Goal: Task Accomplishment & Management: Use online tool/utility

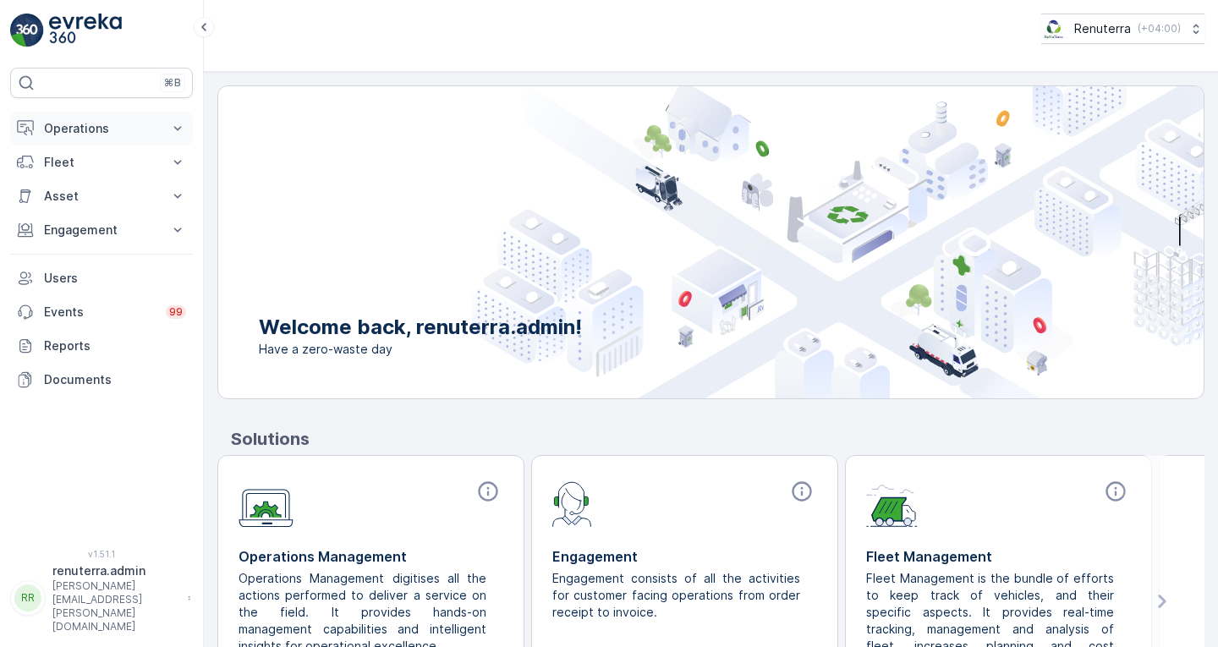
click at [103, 131] on p "Operations" at bounding box center [101, 128] width 115 height 17
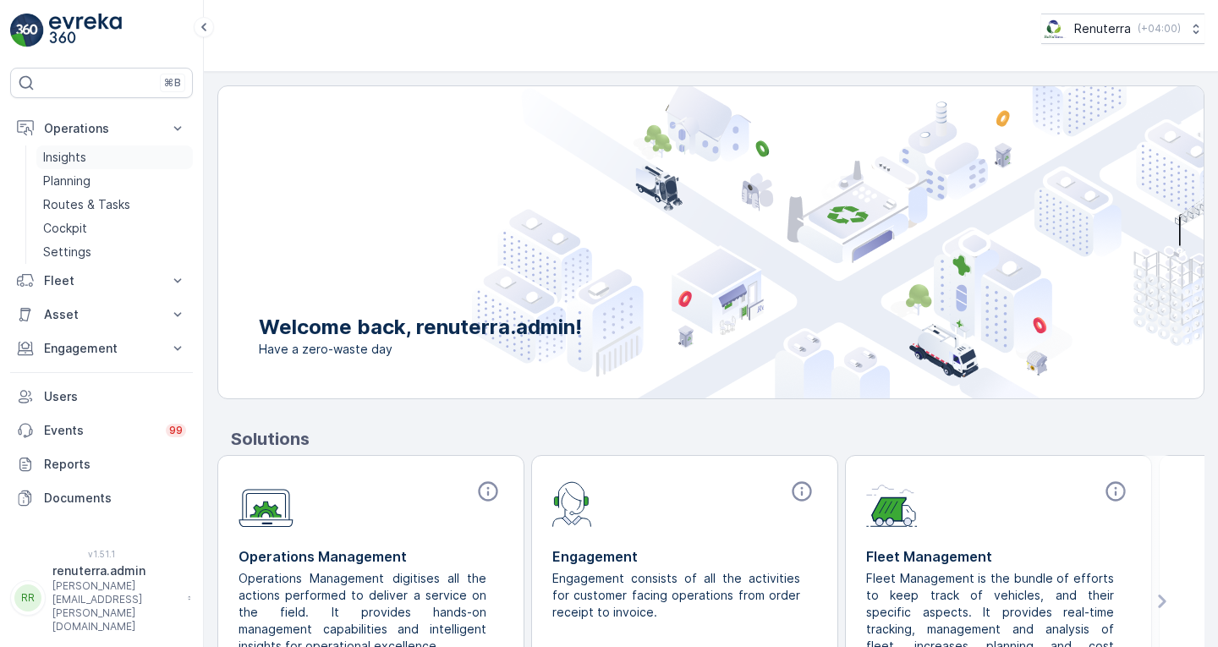
click at [91, 158] on link "Insights" at bounding box center [114, 157] width 156 height 24
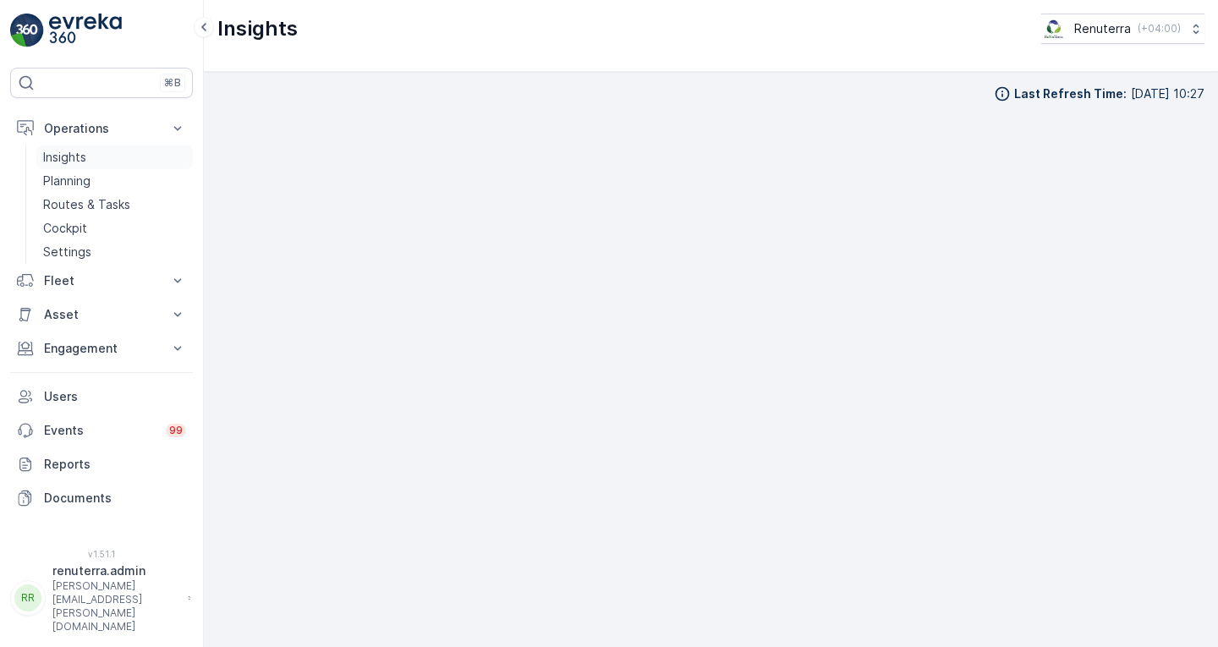
click at [102, 154] on link "Insights" at bounding box center [114, 157] width 156 height 24
click at [107, 200] on p "Routes & Tasks" at bounding box center [86, 204] width 87 height 17
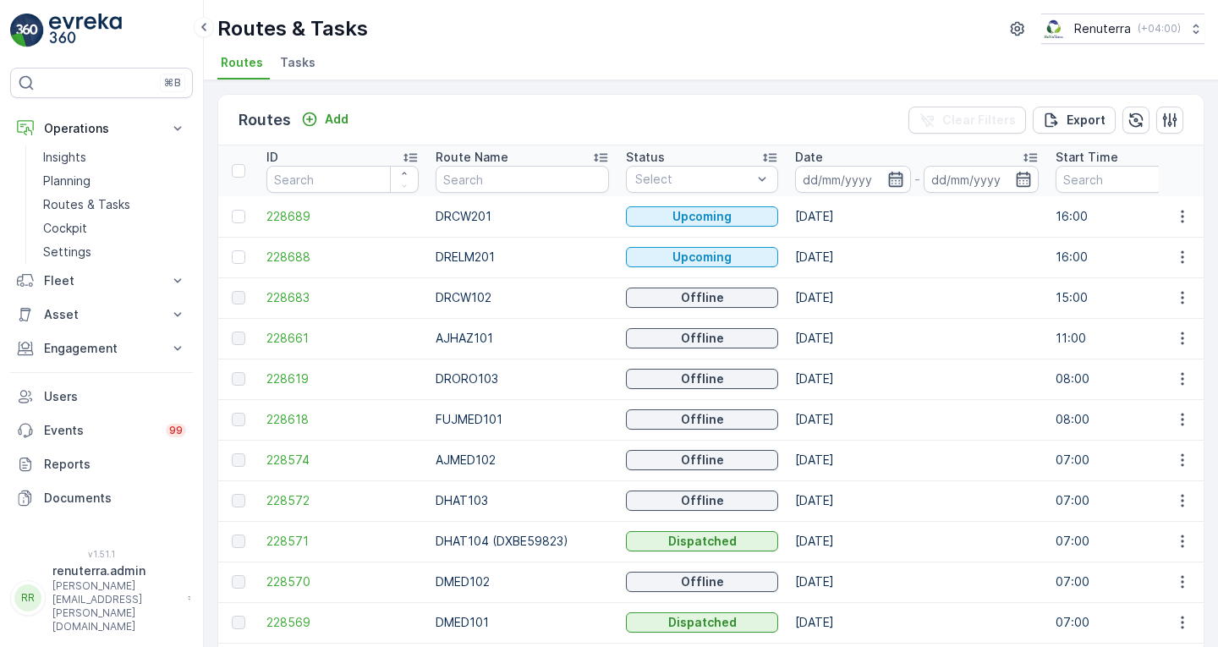
click at [887, 175] on icon "button" at bounding box center [895, 179] width 17 height 17
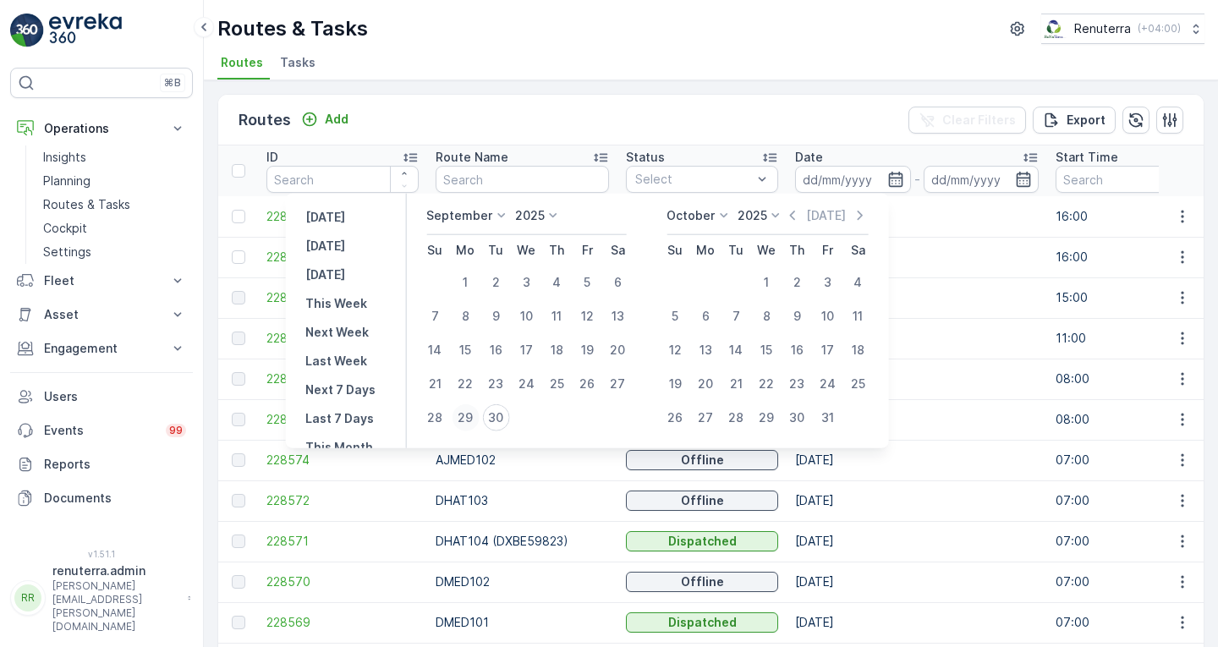
click at [465, 417] on div "29" at bounding box center [465, 417] width 27 height 27
type input "[DATE]"
click at [875, 187] on input at bounding box center [853, 179] width 116 height 27
type input "[DATE]"
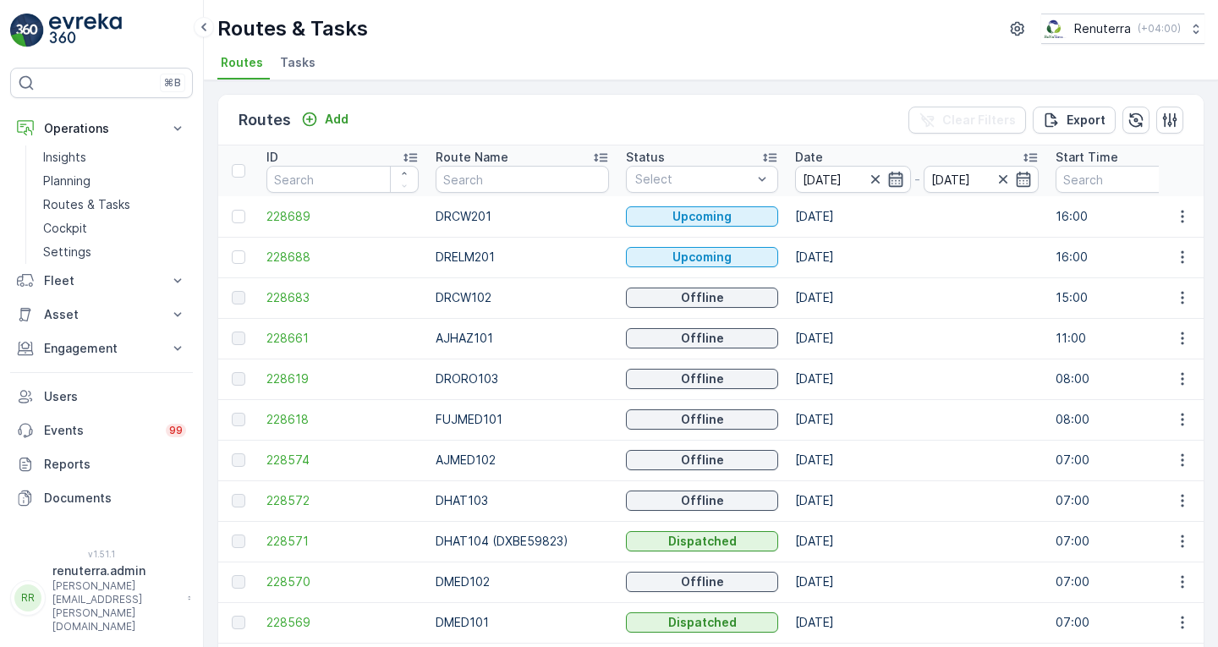
click at [887, 182] on icon "button" at bounding box center [895, 179] width 17 height 17
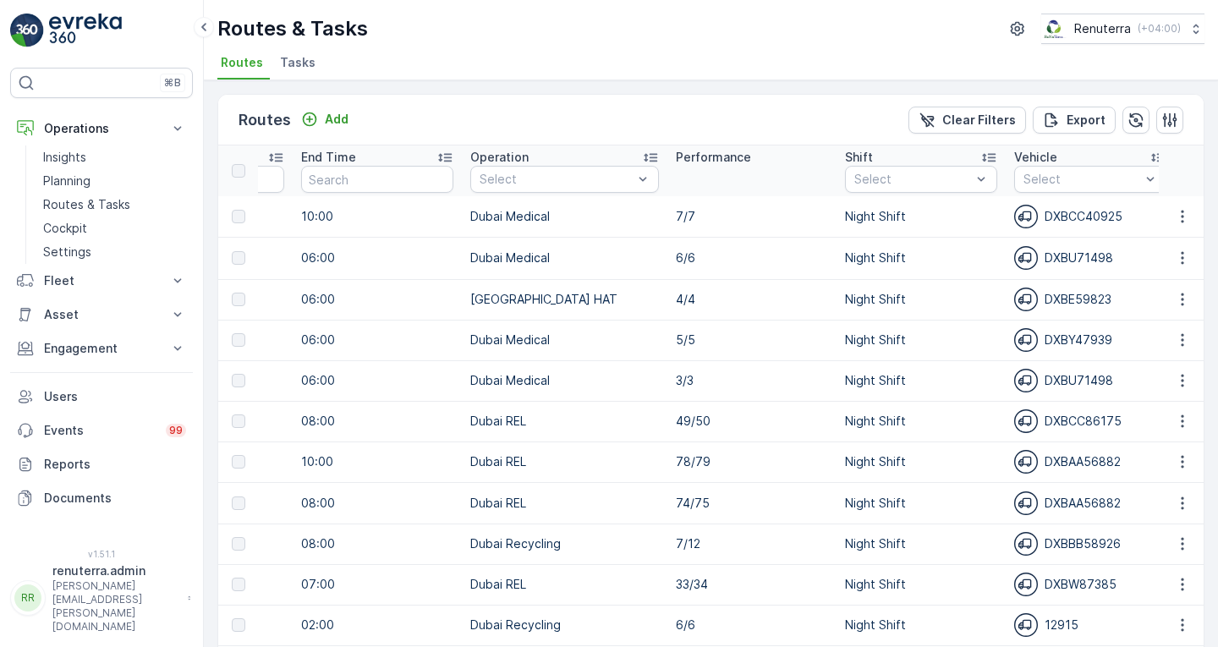
drag, startPoint x: 635, startPoint y: 635, endPoint x: 600, endPoint y: 636, distance: 35.5
click at [600, 636] on td "Dubai Recycling" at bounding box center [565, 625] width 206 height 41
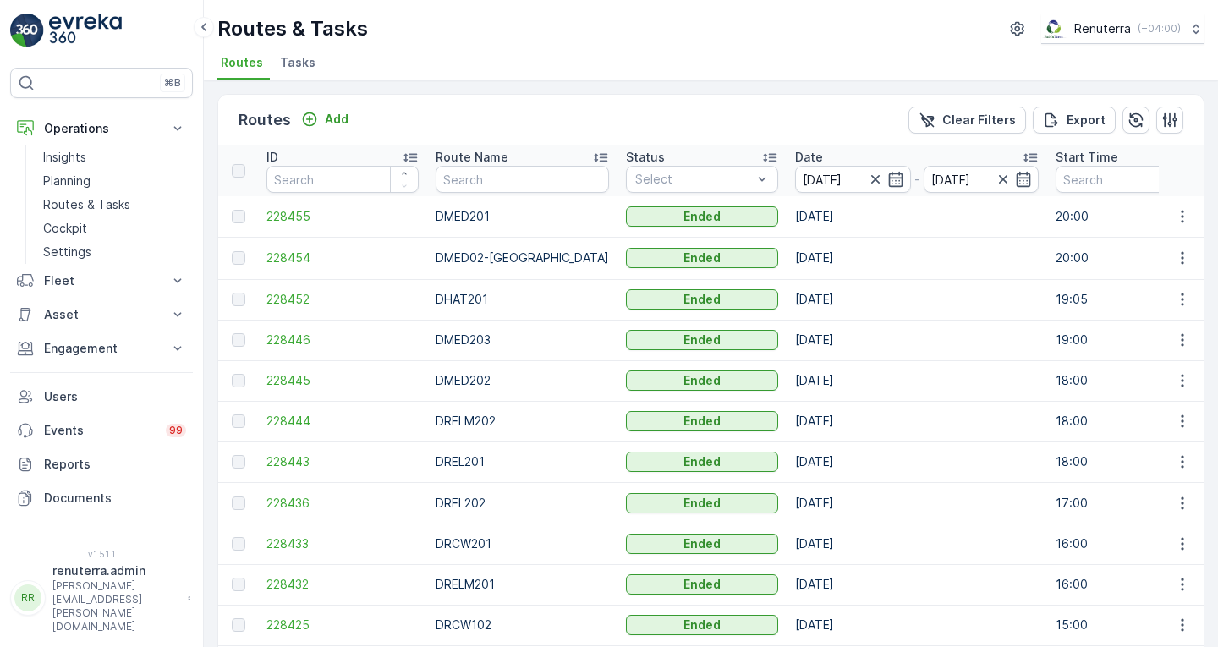
click at [305, 63] on span "Tasks" at bounding box center [298, 62] width 36 height 17
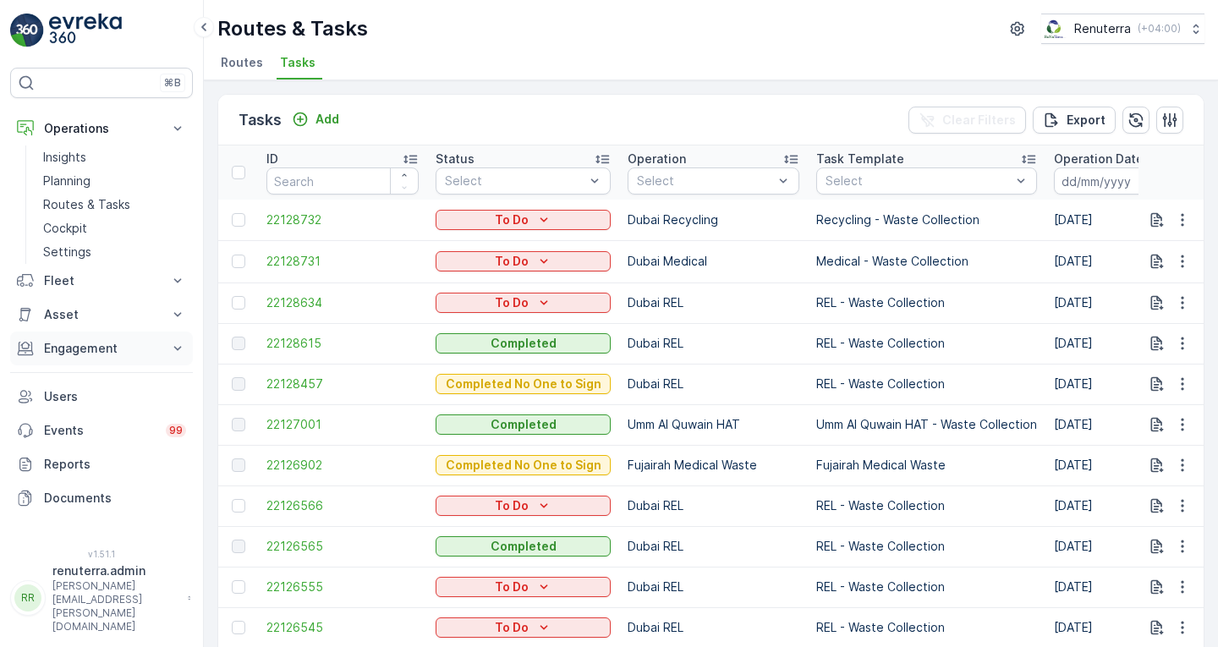
click at [98, 350] on p "Engagement" at bounding box center [101, 348] width 115 height 17
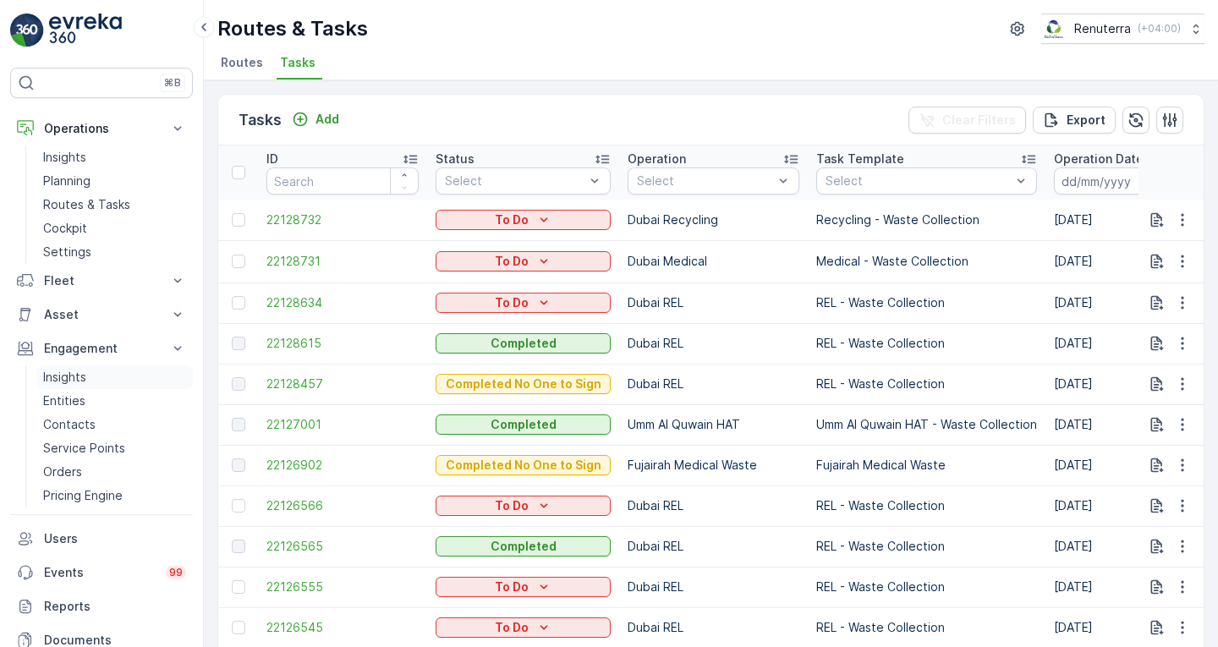
click at [100, 374] on link "Insights" at bounding box center [114, 377] width 156 height 24
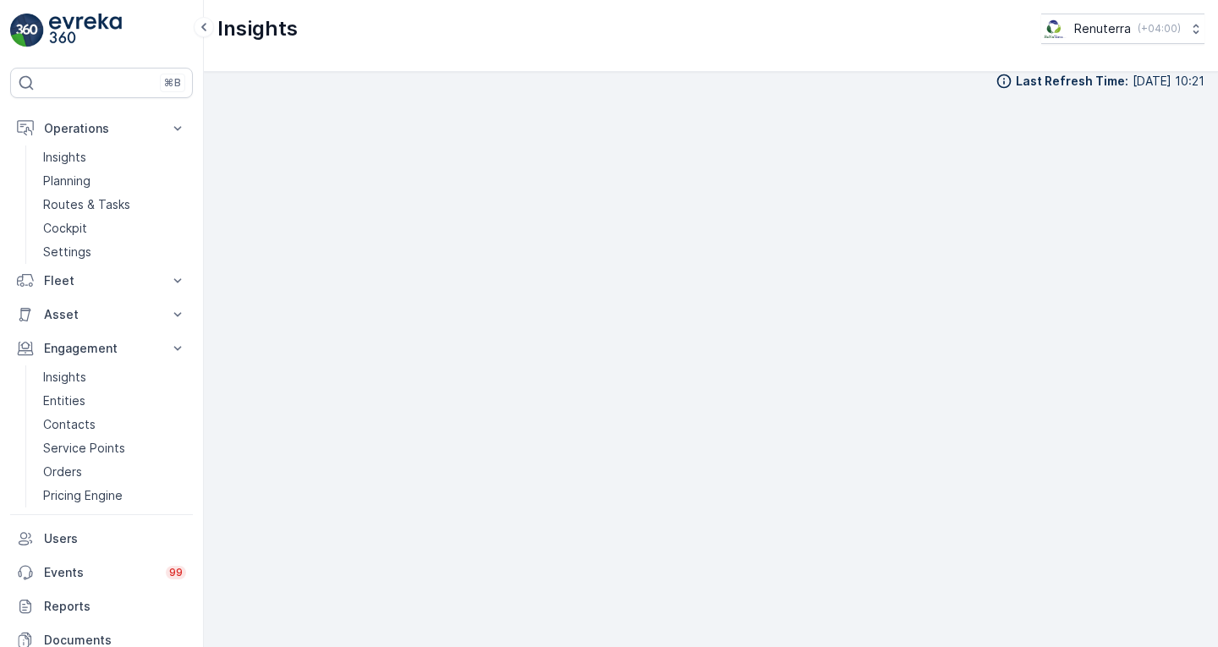
scroll to position [15, 0]
click at [106, 348] on p "Engagement" at bounding box center [101, 348] width 115 height 17
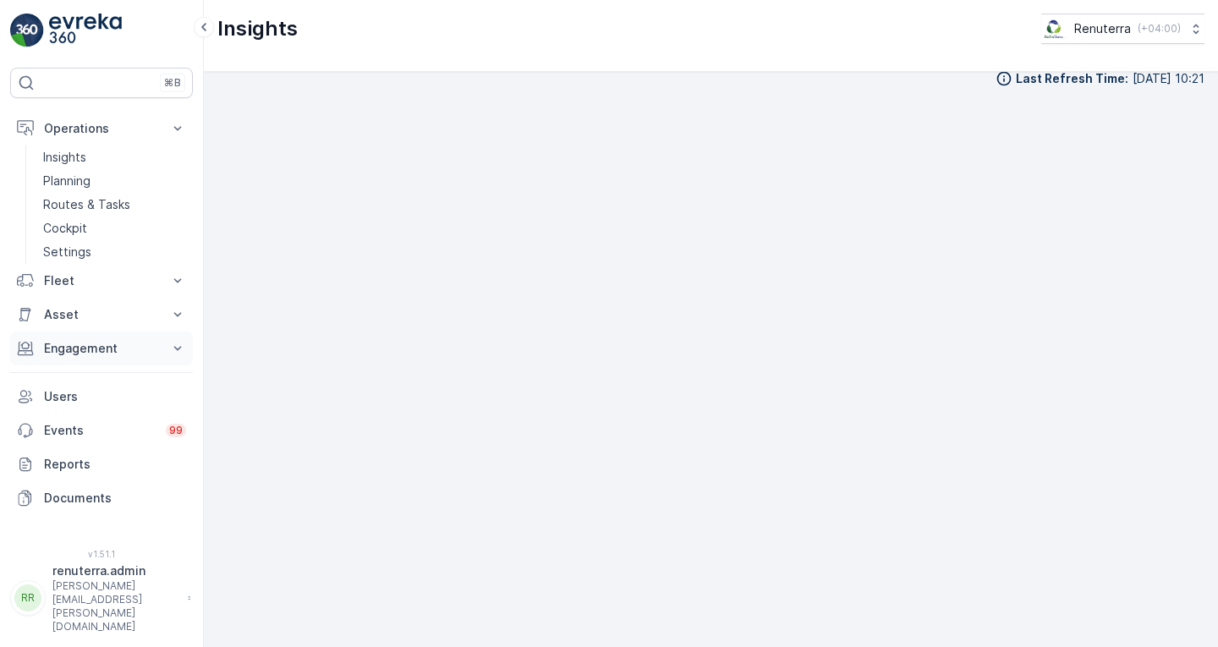
click at [106, 348] on p "Engagement" at bounding box center [101, 348] width 115 height 17
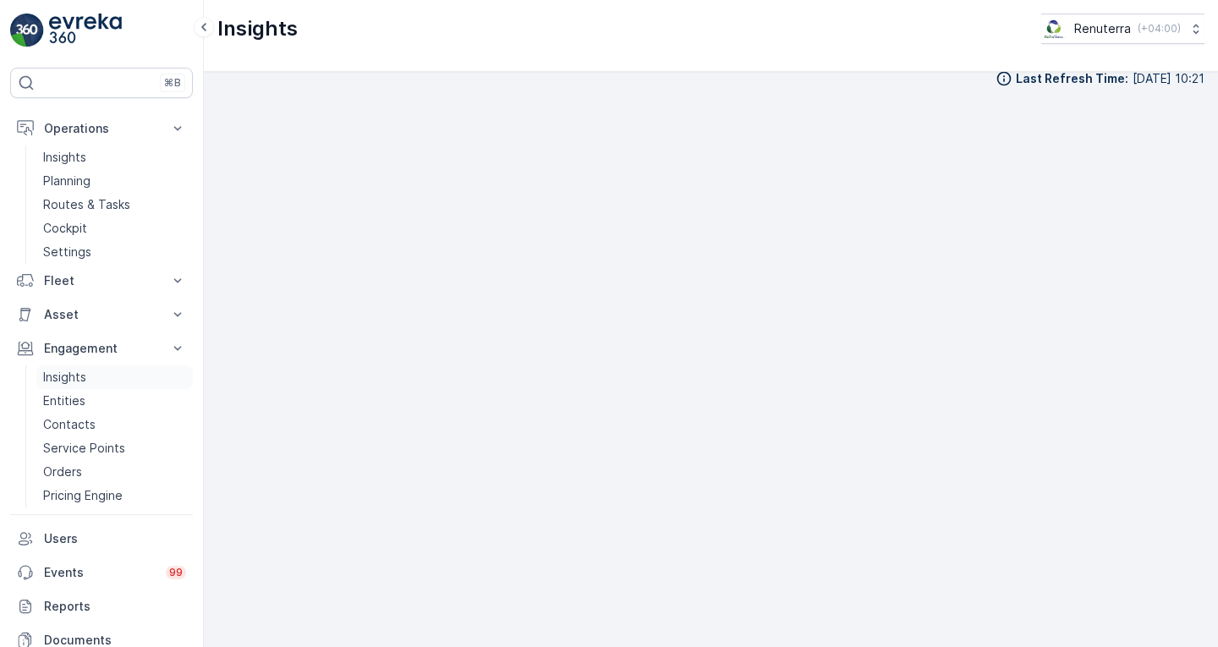
click at [102, 376] on link "Insights" at bounding box center [114, 377] width 156 height 24
